Goal: Check status: Check status

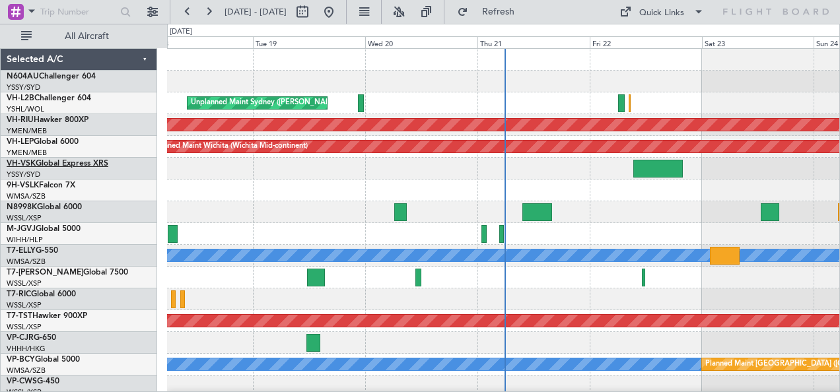
click at [61, 161] on link "VH-VSK Global Express XRS" at bounding box center [58, 164] width 102 height 8
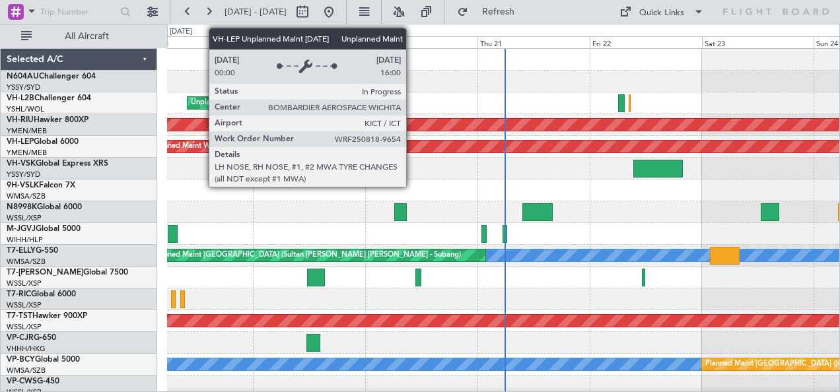
scroll to position [4, 0]
